Goal: Complete application form: Complete application form

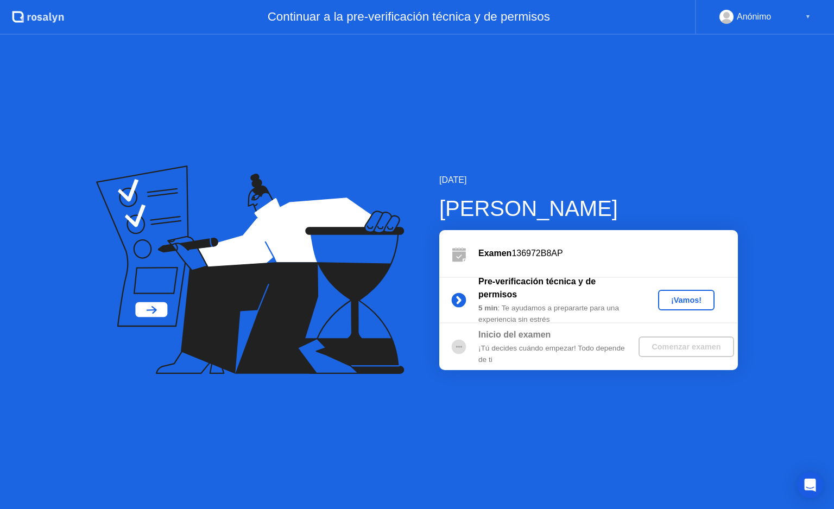
click at [670, 296] on div "¡Vamos!" at bounding box center [686, 300] width 48 height 9
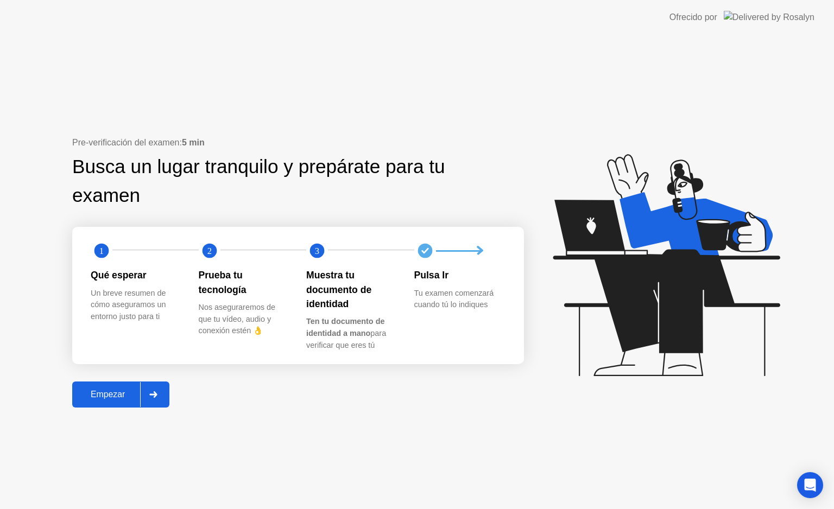
click at [103, 397] on div "Empezar" at bounding box center [107, 395] width 65 height 10
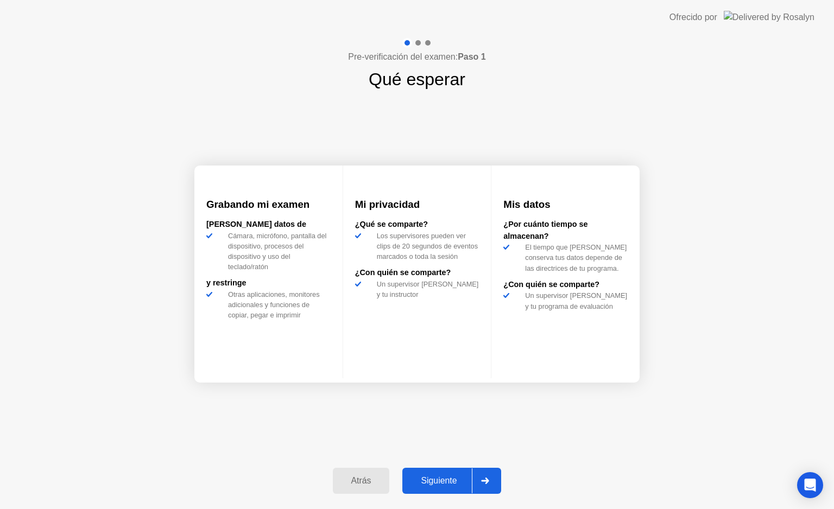
click at [424, 476] on div "Siguiente" at bounding box center [439, 481] width 66 height 10
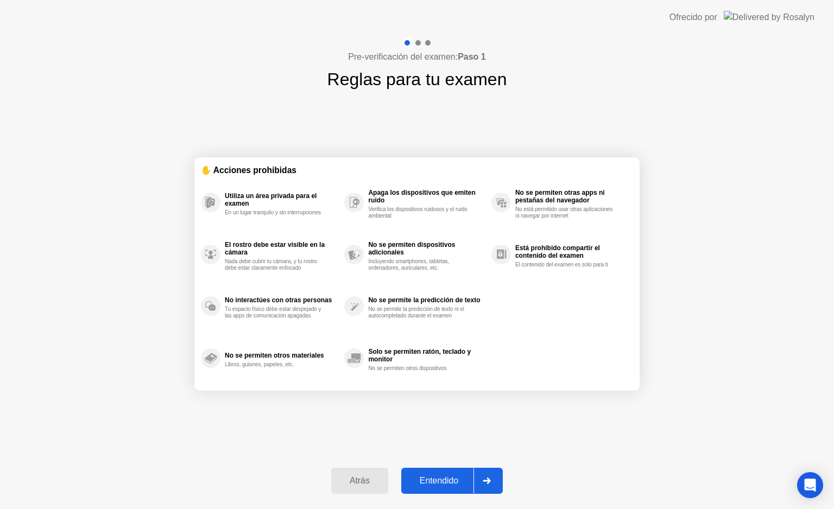
click at [424, 476] on div "Entendido" at bounding box center [438, 481] width 69 height 10
select select "**********"
select select "*******"
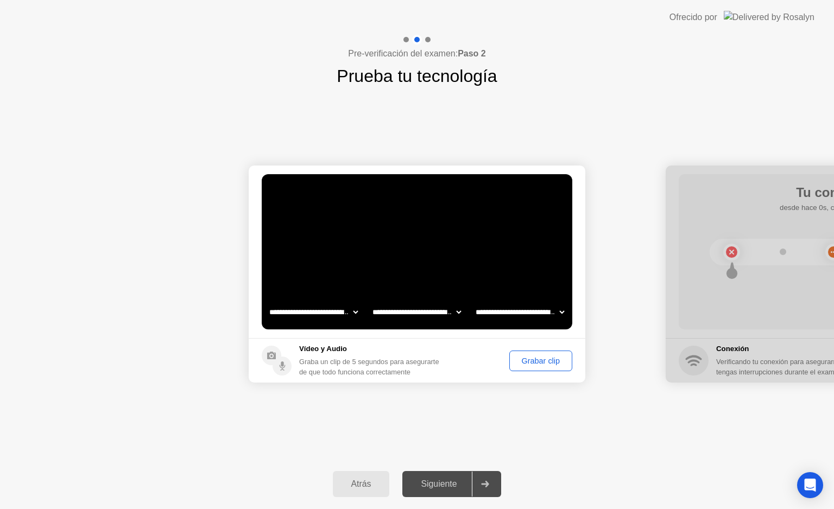
click at [534, 358] on div "Grabar clip" at bounding box center [540, 361] width 55 height 9
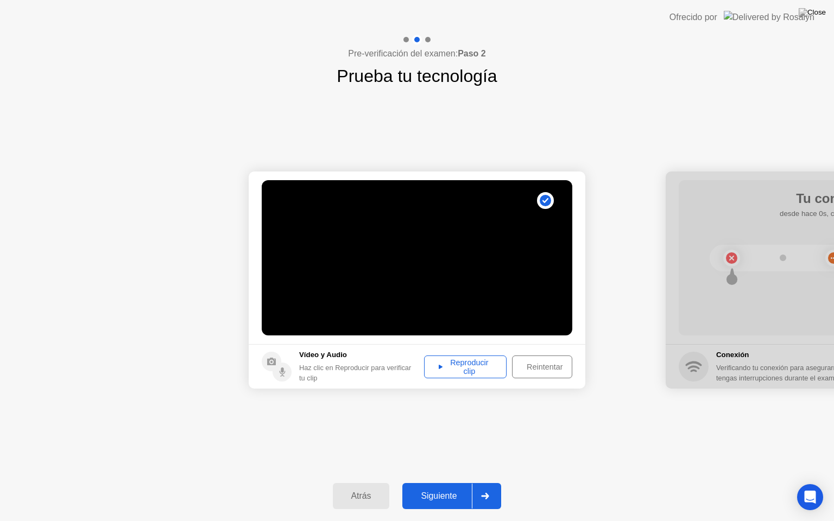
click at [470, 360] on div "Reproducir clip" at bounding box center [465, 366] width 75 height 17
click at [438, 482] on div "Atrás Siguiente" at bounding box center [417, 496] width 834 height 50
click at [439, 488] on button "Siguiente" at bounding box center [451, 496] width 99 height 26
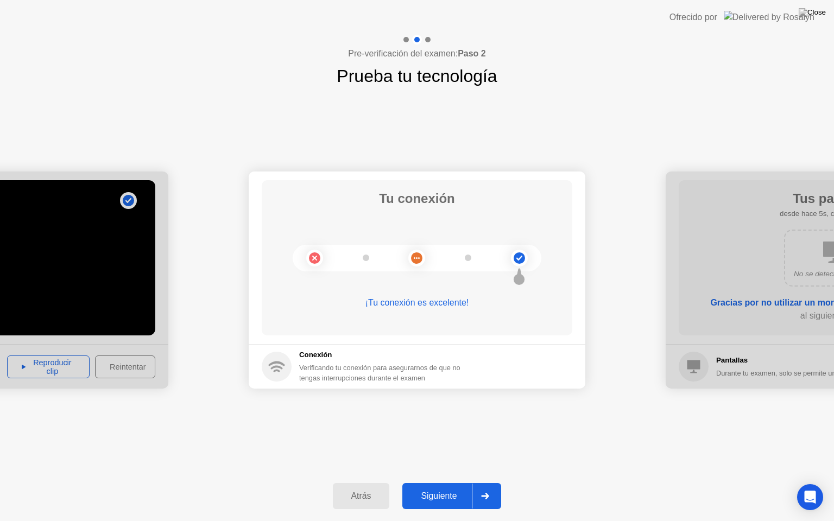
click at [439, 487] on button "Siguiente" at bounding box center [451, 496] width 99 height 26
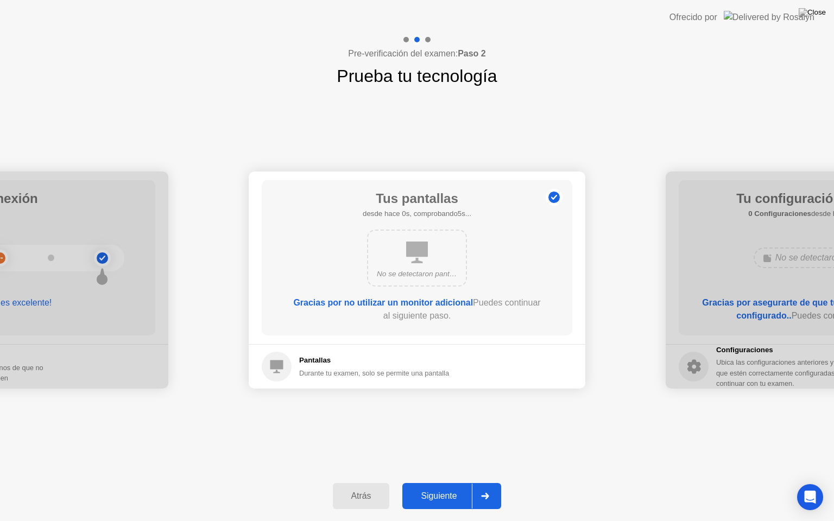
click at [439, 487] on button "Siguiente" at bounding box center [451, 496] width 99 height 26
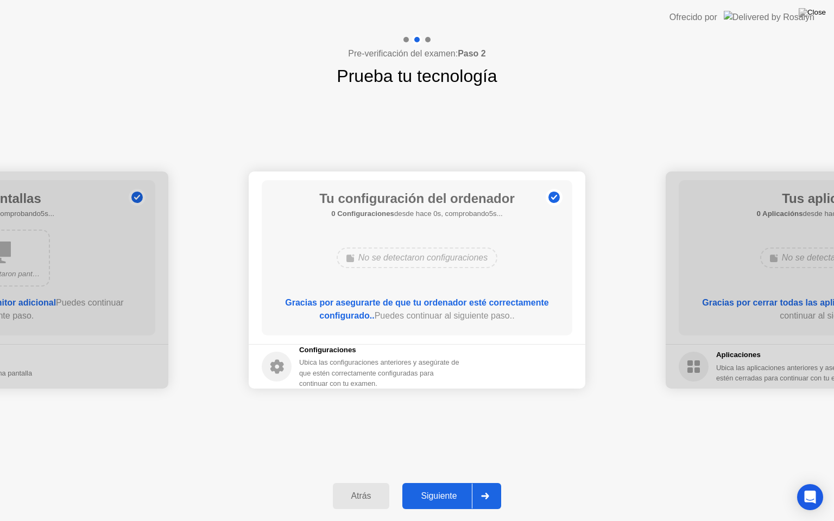
click at [439, 487] on button "Siguiente" at bounding box center [451, 496] width 99 height 26
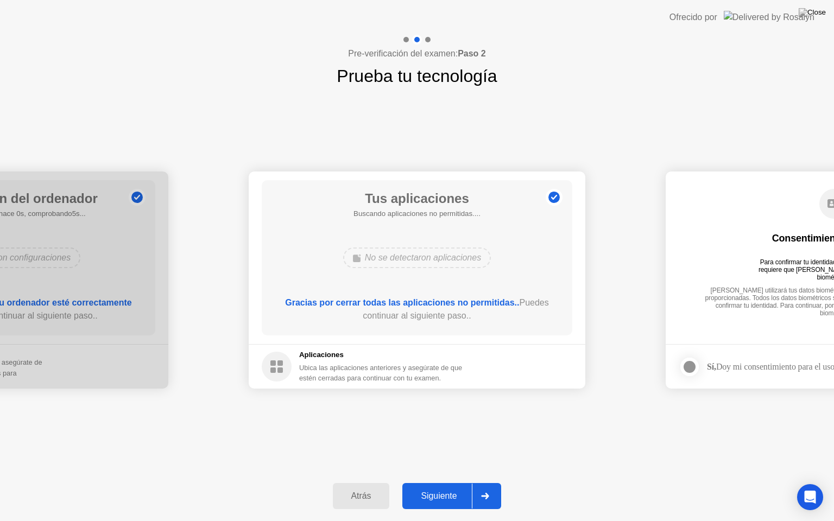
click at [439, 487] on button "Siguiente" at bounding box center [451, 496] width 99 height 26
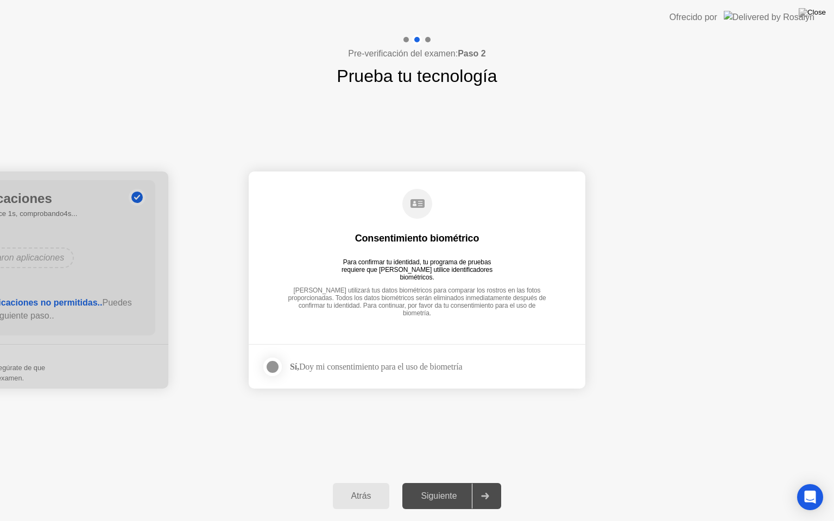
click at [276, 363] on div at bounding box center [272, 367] width 13 height 13
click at [426, 482] on div "Atrás Siguiente" at bounding box center [417, 496] width 834 height 50
click at [428, 491] on div "Siguiente" at bounding box center [439, 496] width 66 height 10
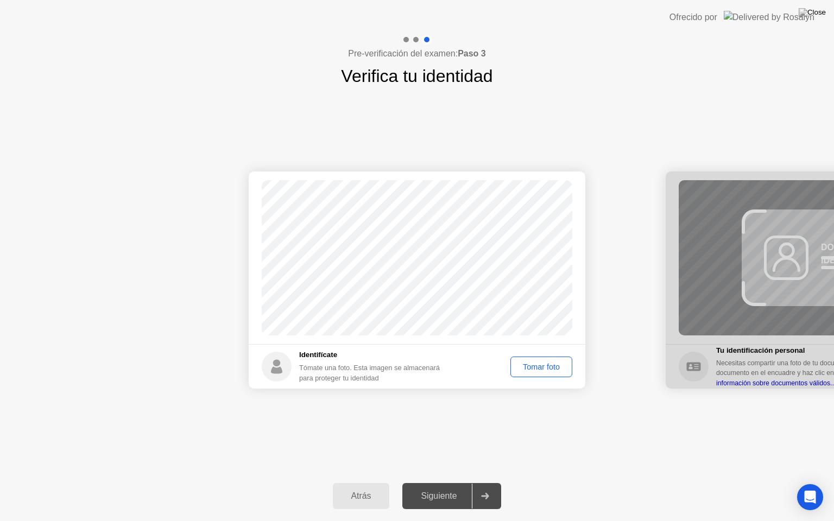
click at [527, 368] on div "Tomar foto" at bounding box center [541, 367] width 54 height 9
click at [458, 483] on button "Siguiente" at bounding box center [451, 496] width 99 height 26
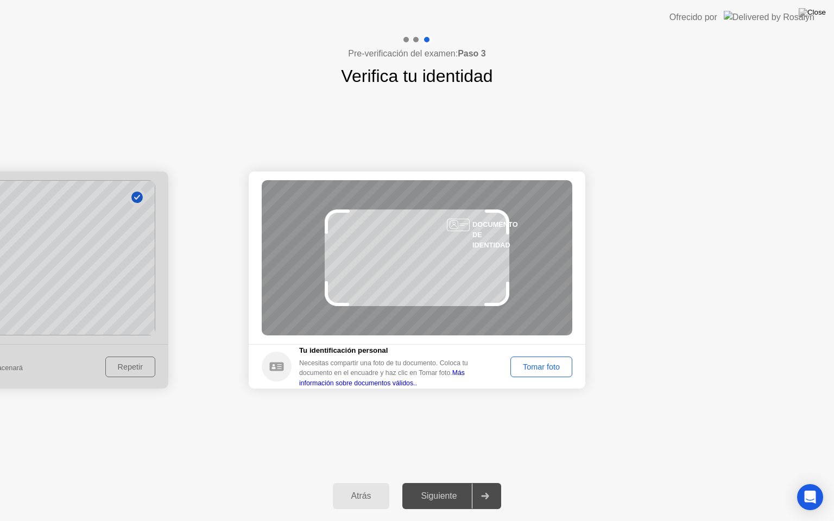
click at [534, 363] on div "Tomar foto" at bounding box center [541, 367] width 54 height 9
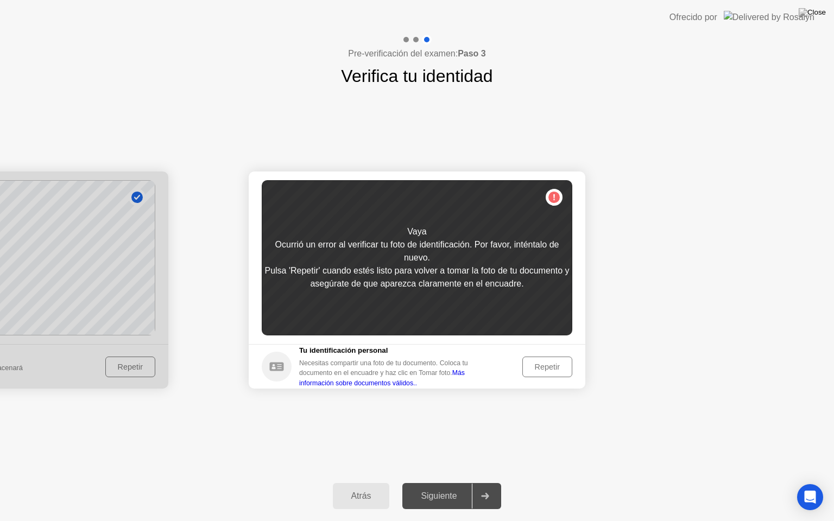
click at [539, 358] on button "Repetir" at bounding box center [547, 367] width 50 height 21
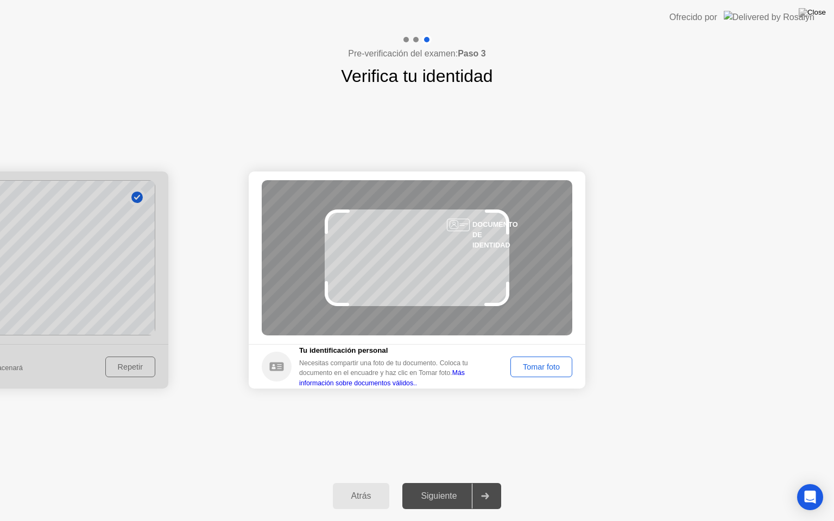
click at [539, 358] on button "Tomar foto" at bounding box center [541, 367] width 62 height 21
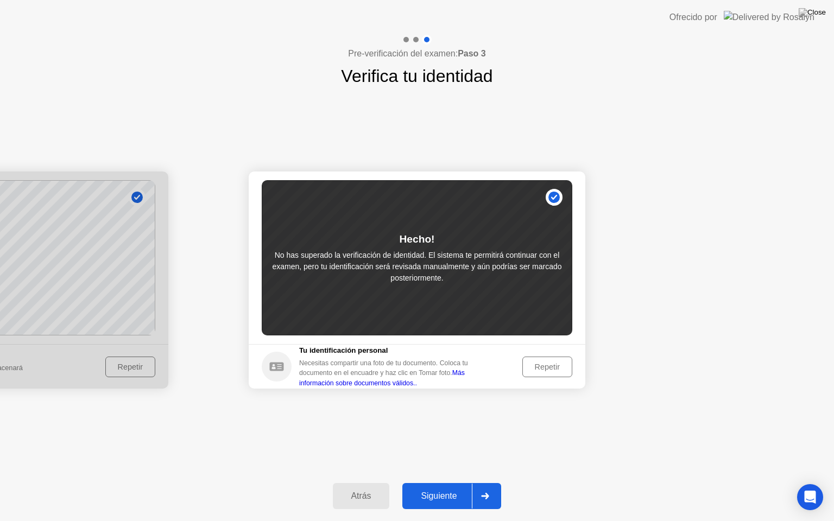
click at [458, 503] on button "Siguiente" at bounding box center [451, 496] width 99 height 26
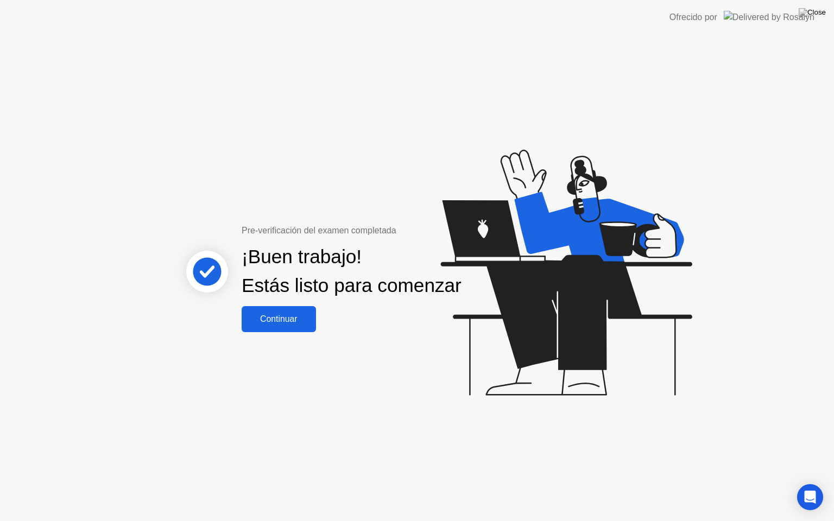
click at [293, 324] on div "Continuar" at bounding box center [279, 319] width 68 height 10
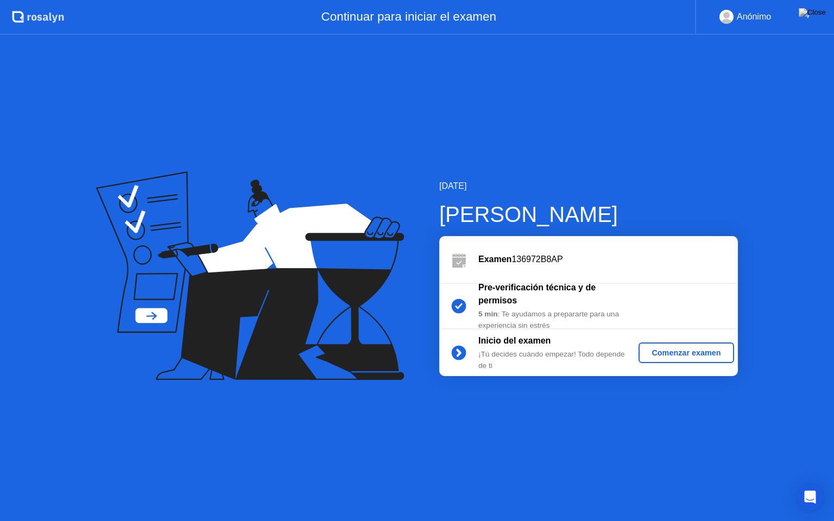
click at [665, 350] on div "Comenzar examen" at bounding box center [686, 353] width 86 height 9
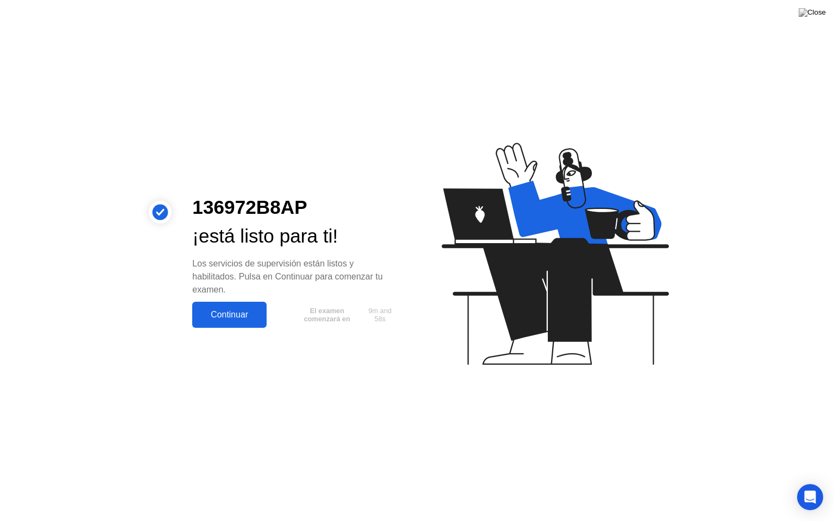
click at [238, 313] on div "Continuar" at bounding box center [229, 315] width 68 height 10
